Goal: Task Accomplishment & Management: Manage account settings

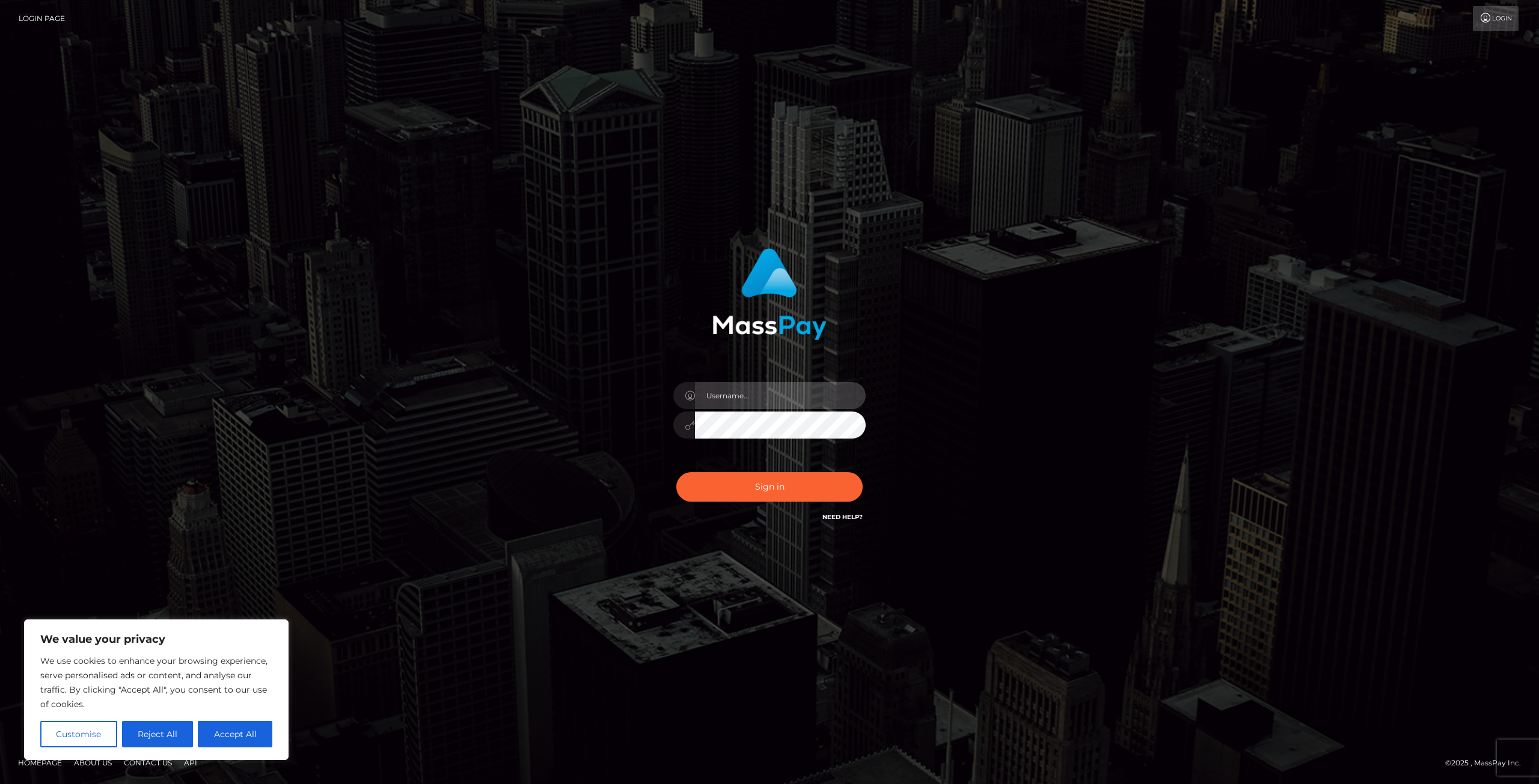
click at [749, 402] on input "text" at bounding box center [780, 395] width 171 height 27
type input "[EMAIL_ADDRESS][DOMAIN_NAME]"
click at [771, 493] on button "Sign in" at bounding box center [769, 487] width 187 height 30
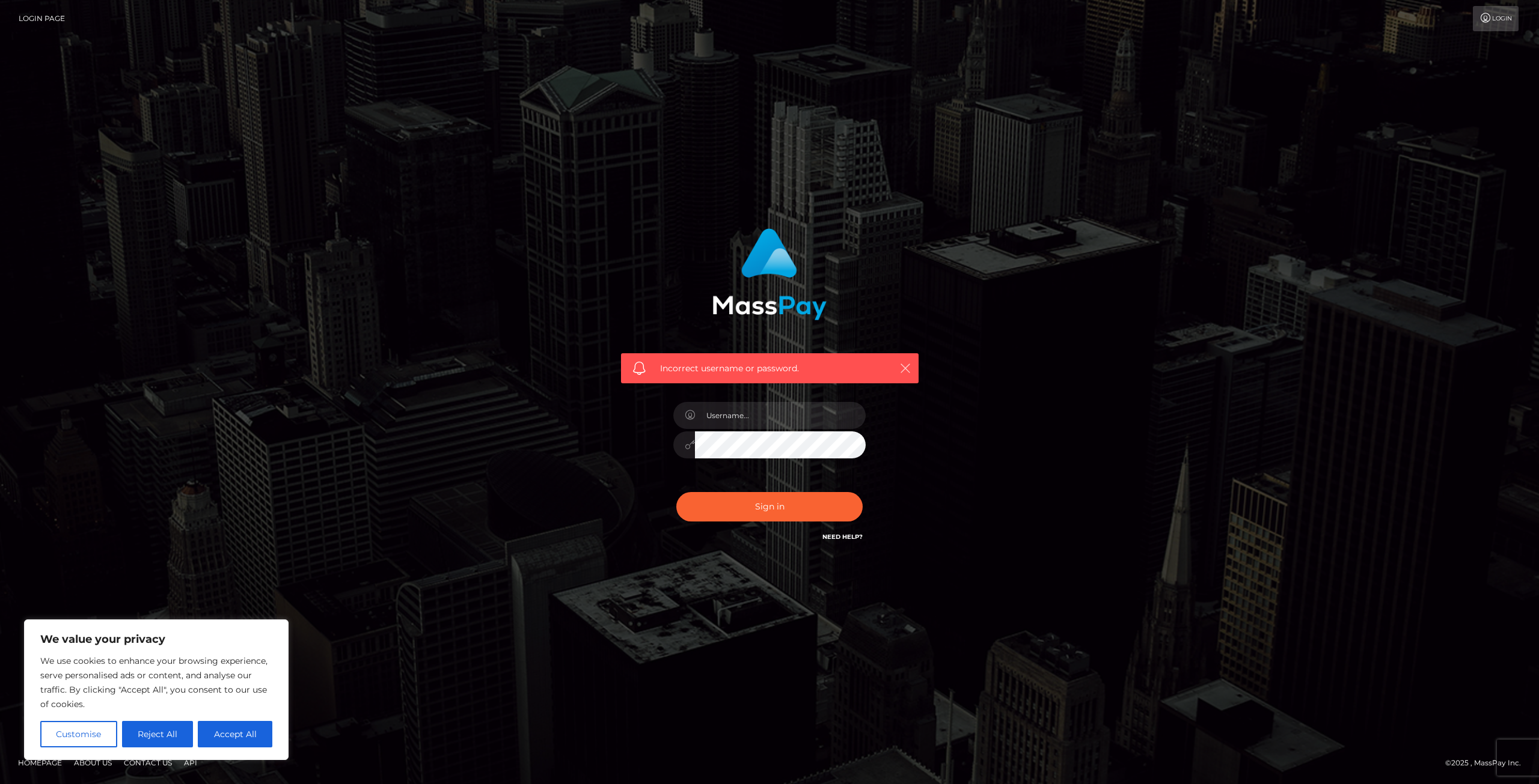
click at [907, 364] on icon "button" at bounding box center [905, 368] width 12 height 12
click at [905, 366] on icon "button" at bounding box center [905, 368] width 12 height 12
click at [911, 369] on button "button" at bounding box center [905, 368] width 15 height 15
click at [906, 366] on icon "button" at bounding box center [905, 368] width 12 height 12
click at [742, 419] on input "text" at bounding box center [780, 416] width 171 height 27
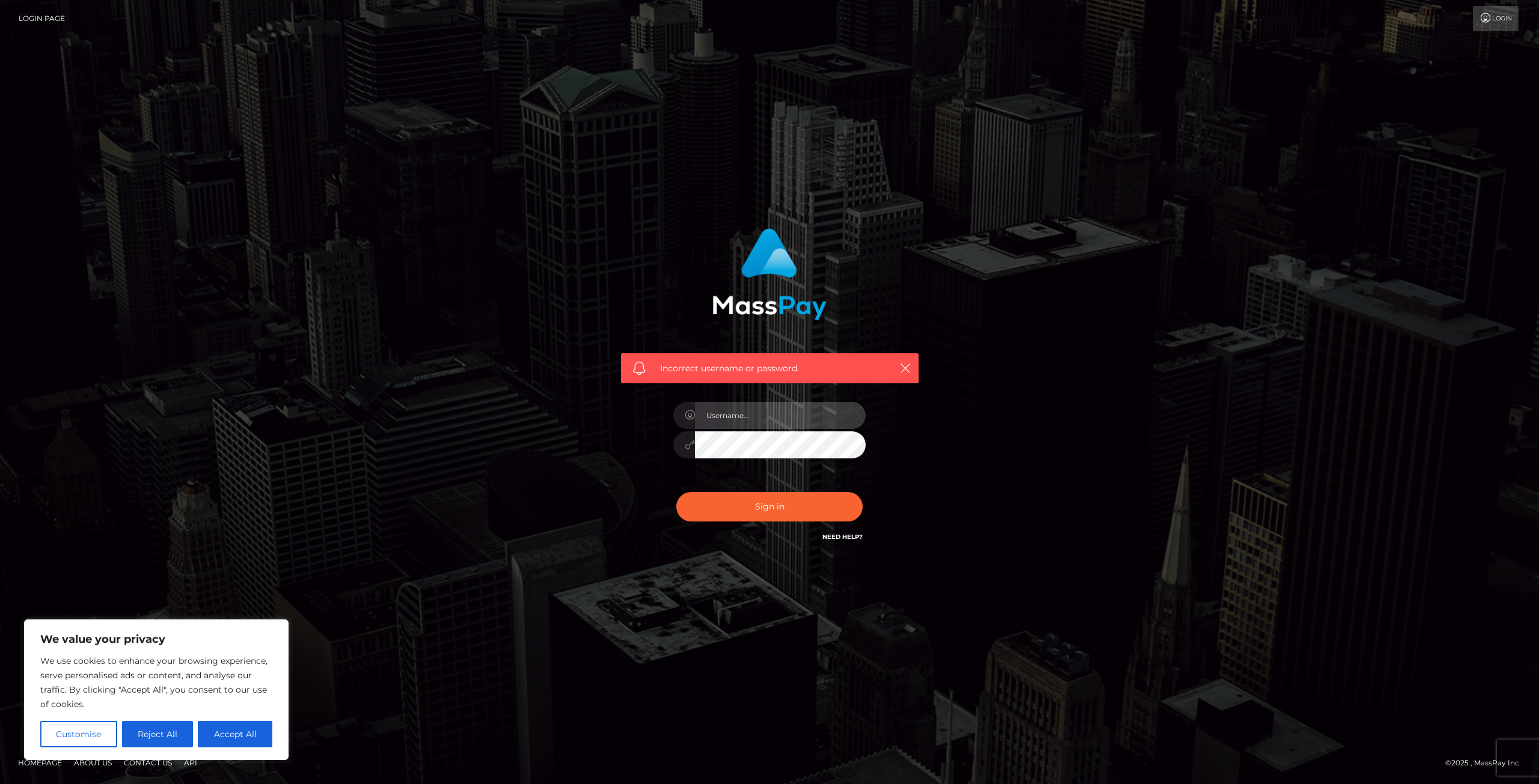
type input "[EMAIL_ADDRESS][DOMAIN_NAME]"
click at [755, 515] on button "Sign in" at bounding box center [769, 507] width 187 height 30
click at [152, 735] on button "Reject All" at bounding box center [158, 734] width 72 height 26
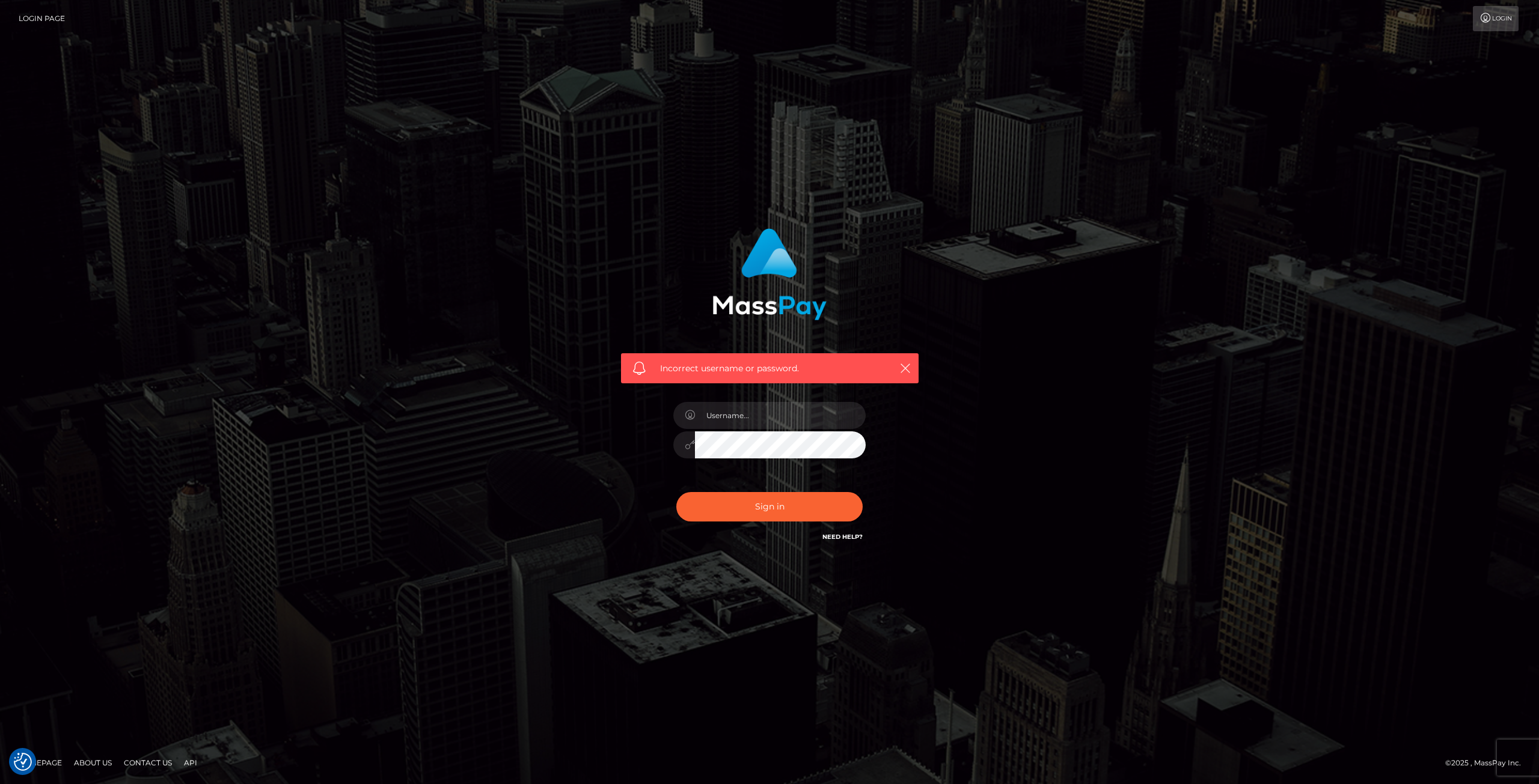
click at [374, 437] on div "Incorrect username or password." at bounding box center [769, 392] width 1539 height 526
click at [907, 366] on icon "button" at bounding box center [905, 368] width 12 height 12
